Goal: Find specific page/section: Find specific page/section

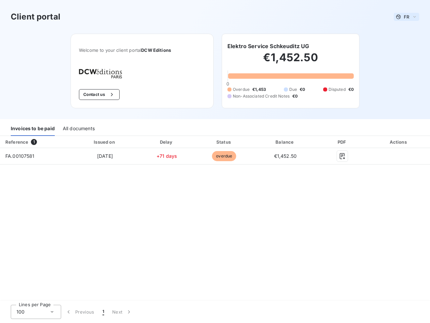
click at [407, 17] on span "FR" at bounding box center [406, 16] width 5 height 5
click at [98, 94] on button "Contact us" at bounding box center [99, 94] width 41 height 11
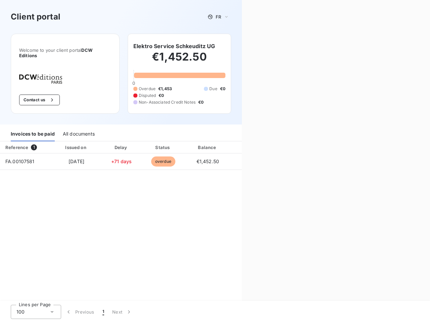
click at [268, 46] on div "Contact us Fill out the form below, and a member of our team will get back to y…" at bounding box center [336, 161] width 188 height 323
click at [33, 129] on div "Invoices to be paid" at bounding box center [33, 134] width 44 height 14
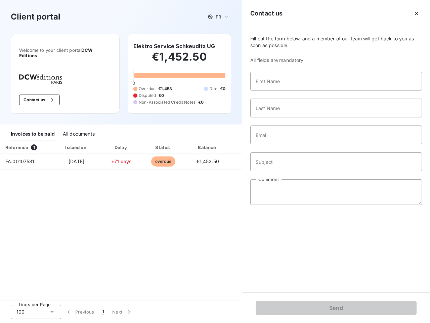
click at [78, 129] on div "All documents" at bounding box center [79, 134] width 32 height 14
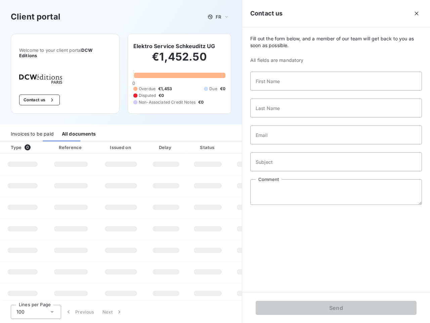
click at [35, 142] on th "Type 0" at bounding box center [22, 147] width 45 height 12
click at [104, 142] on th "Issued on" at bounding box center [120, 147] width 49 height 12
click at [167, 142] on th "Delay" at bounding box center [165, 147] width 41 height 12
click at [224, 142] on th "Status" at bounding box center [207, 147] width 43 height 12
click at [285, 142] on input "Email" at bounding box center [336, 134] width 172 height 19
